Goal: Information Seeking & Learning: Learn about a topic

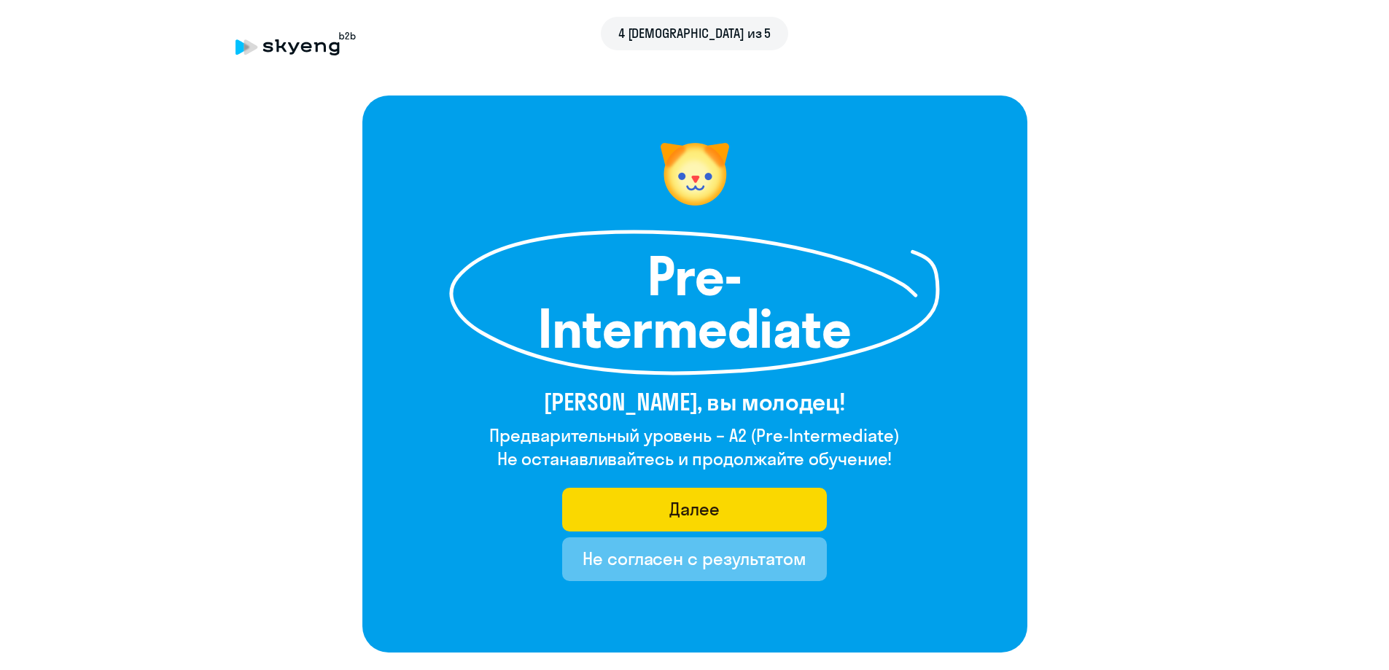
click at [718, 560] on div "Не согласен с результатом" at bounding box center [694, 558] width 224 height 23
click at [691, 558] on div "Не согласен с результатом" at bounding box center [694, 558] width 224 height 23
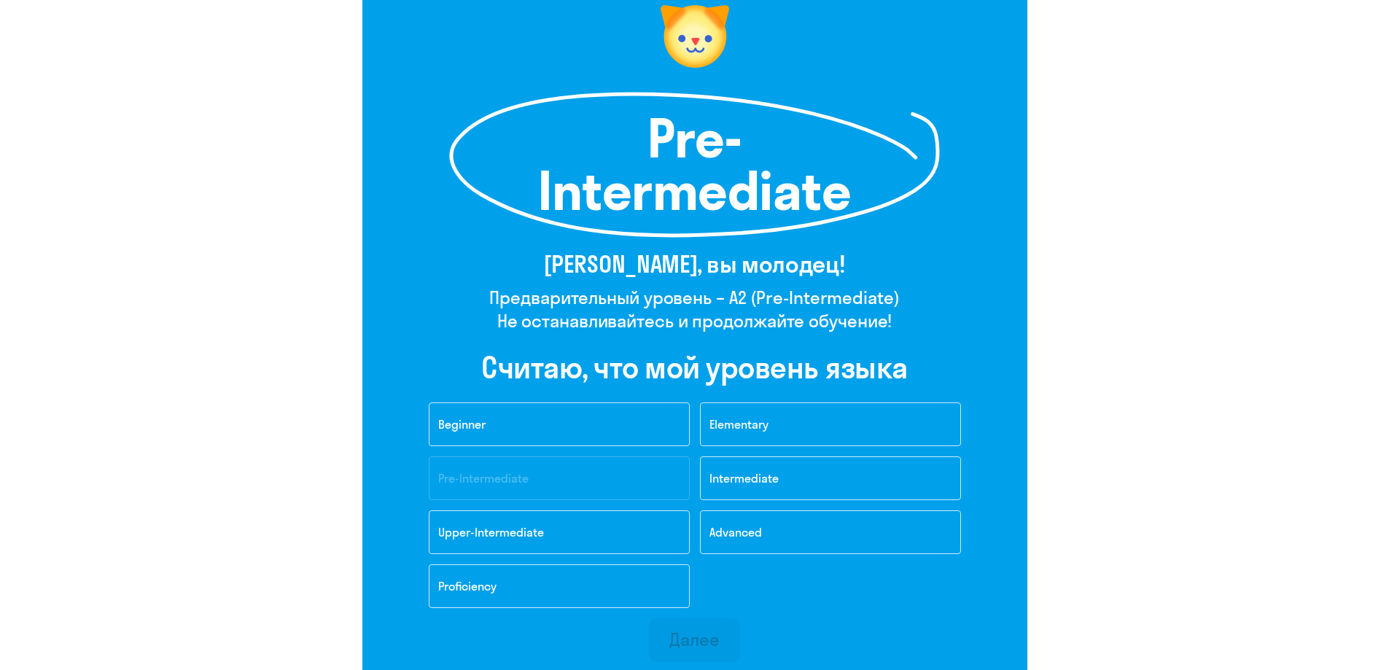
scroll to position [146, 0]
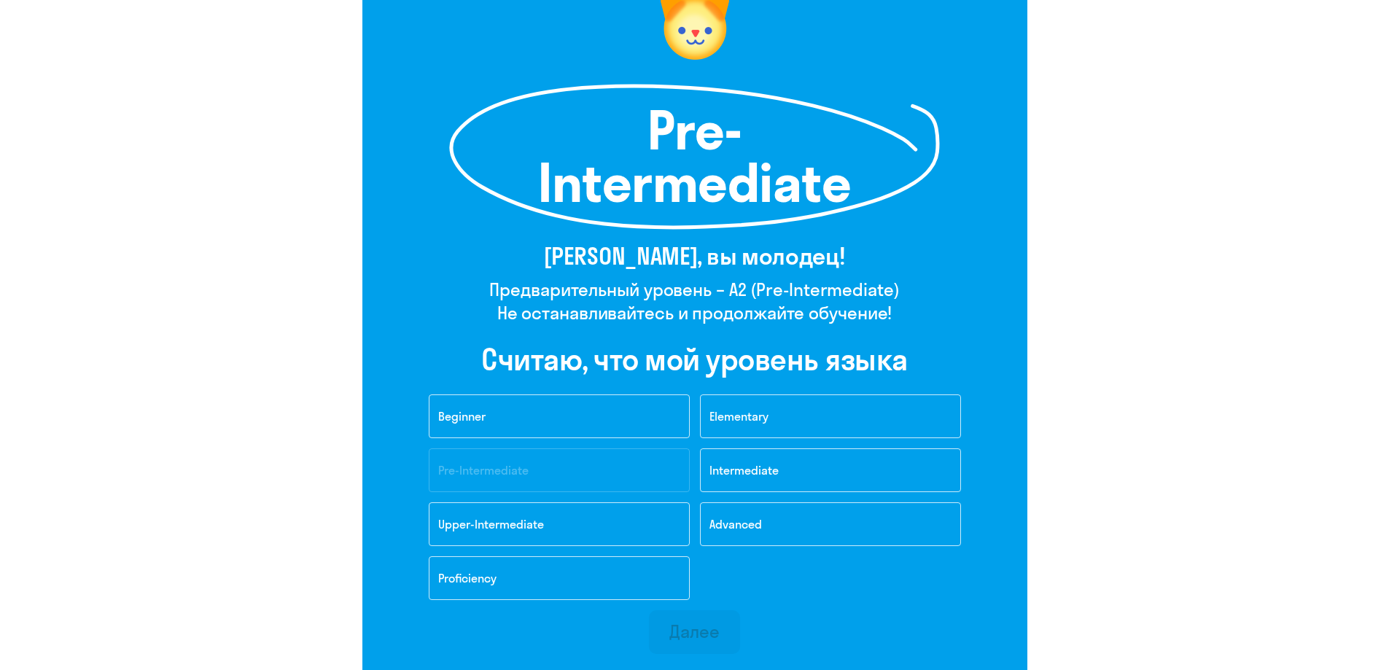
click at [756, 470] on span "Intermediate" at bounding box center [743, 470] width 69 height 15
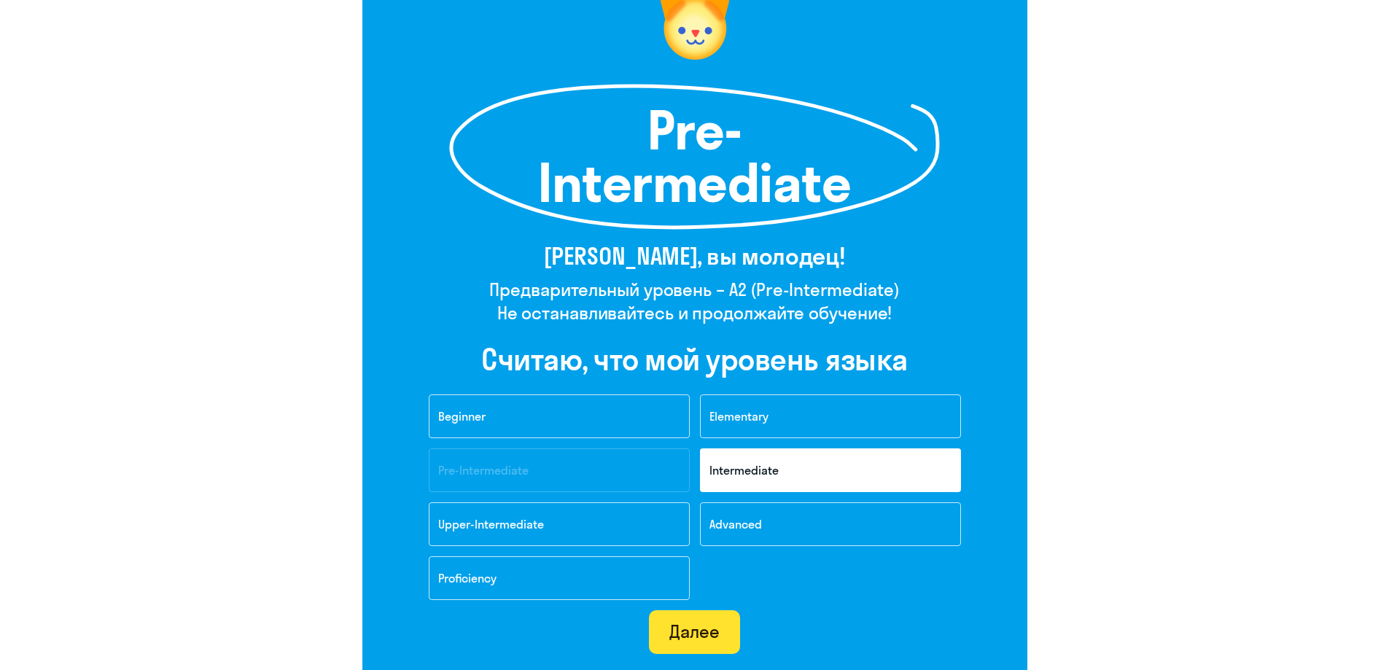
click at [706, 622] on div "Далее" at bounding box center [694, 631] width 50 height 23
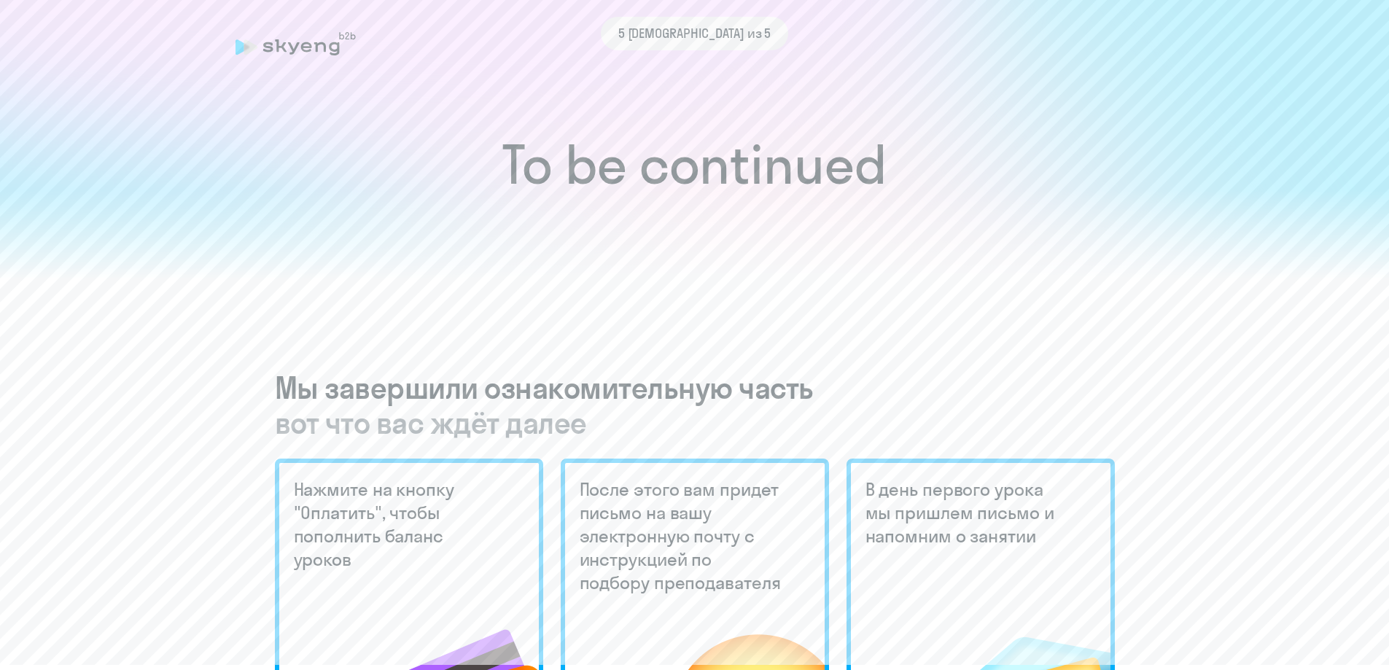
click at [296, 37] on div "5 [DEMOGRAPHIC_DATA] из 5" at bounding box center [694, 34] width 918 height 34
click at [240, 47] on div "5 [DEMOGRAPHIC_DATA] из 5" at bounding box center [694, 34] width 918 height 34
click at [241, 47] on div "5 [DEMOGRAPHIC_DATA] из 5" at bounding box center [694, 34] width 918 height 34
click at [639, 52] on div "5 [DEMOGRAPHIC_DATA] из 5" at bounding box center [694, 44] width 918 height 34
